Goal: Navigation & Orientation: Find specific page/section

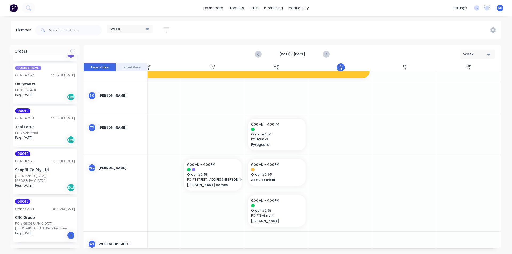
scroll to position [400, 0]
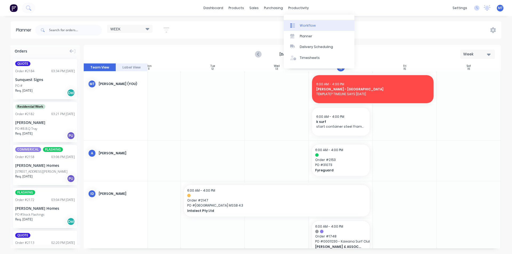
click at [303, 25] on div "Workflow" at bounding box center [308, 25] width 16 height 5
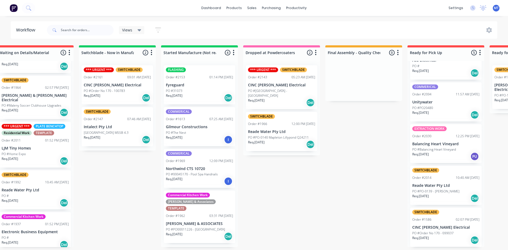
scroll to position [0, 174]
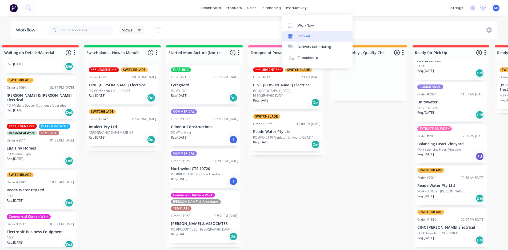
click at [308, 38] on div "Planner" at bounding box center [304, 36] width 13 height 5
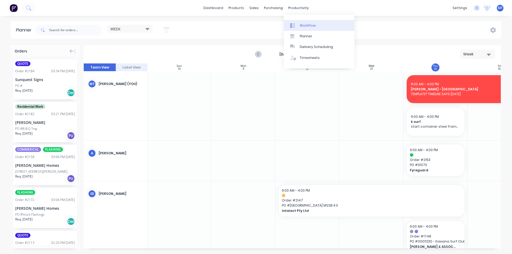
click at [306, 25] on div "Workflow" at bounding box center [308, 25] width 16 height 5
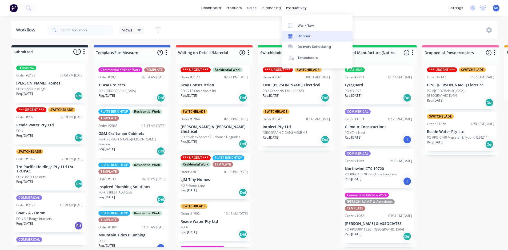
click at [304, 35] on div "Planner" at bounding box center [304, 36] width 13 height 5
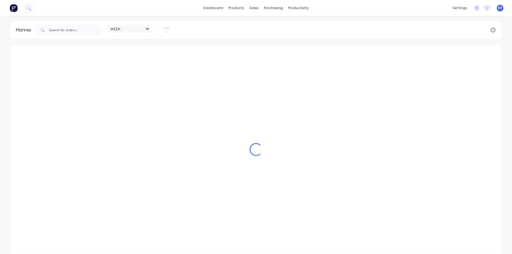
scroll to position [0, 0]
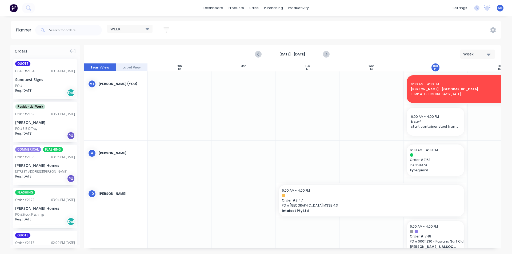
drag, startPoint x: 501, startPoint y: 105, endPoint x: 500, endPoint y: 115, distance: 9.9
click at [500, 115] on div "Orders QUOTE Order # 2184 03:34 PM [DATE] Sunquest Signs PO # Req. [DATE] Del R…" at bounding box center [256, 149] width 512 height 209
